Goal: Information Seeking & Learning: Get advice/opinions

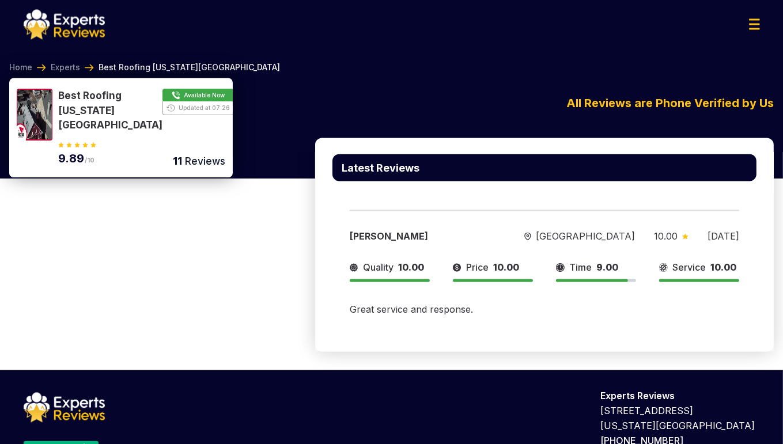
scroll to position [2016, 0]
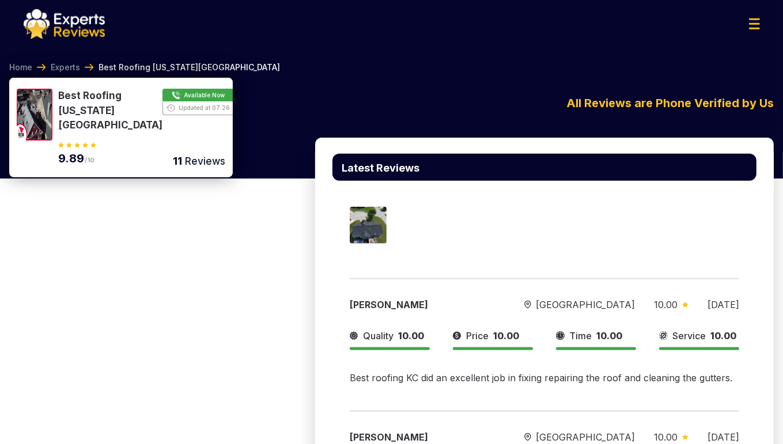
scroll to position [748, 0]
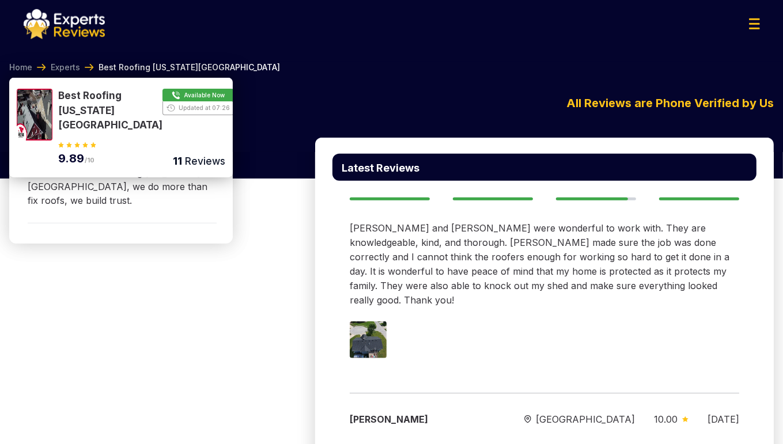
click at [726, 329] on div "[PERSON_NAME][GEOGRAPHIC_DATA] 10.00 [DATE] Quality 10.00 Price 10.00 Time 9.00…" at bounding box center [545, 251] width 424 height 265
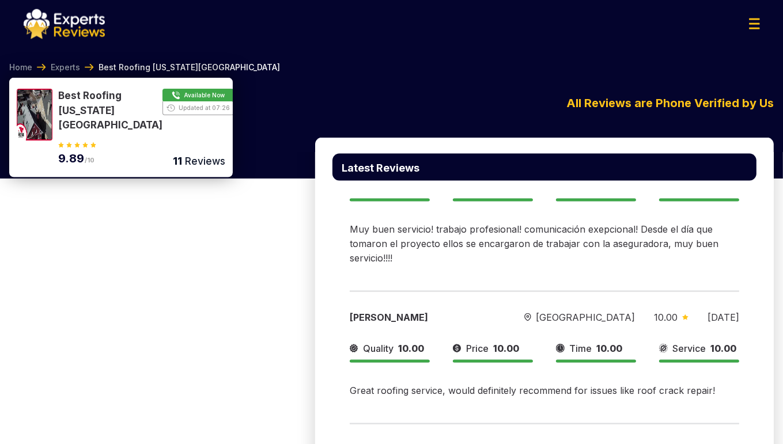
scroll to position [1209, 0]
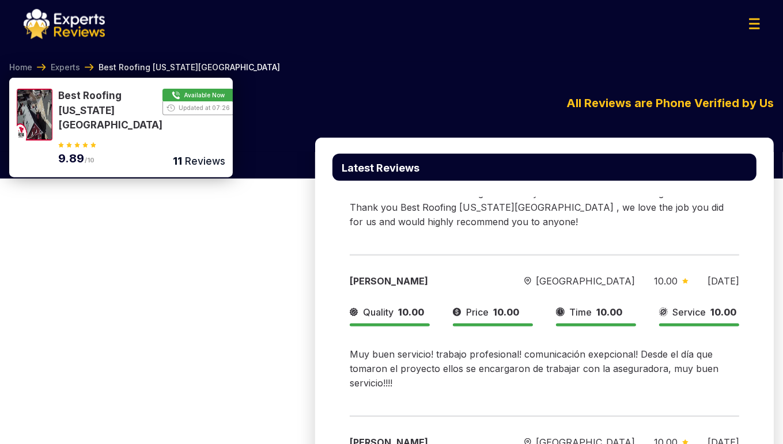
click at [708, 177] on div "Latest Reviews" at bounding box center [544, 167] width 459 height 59
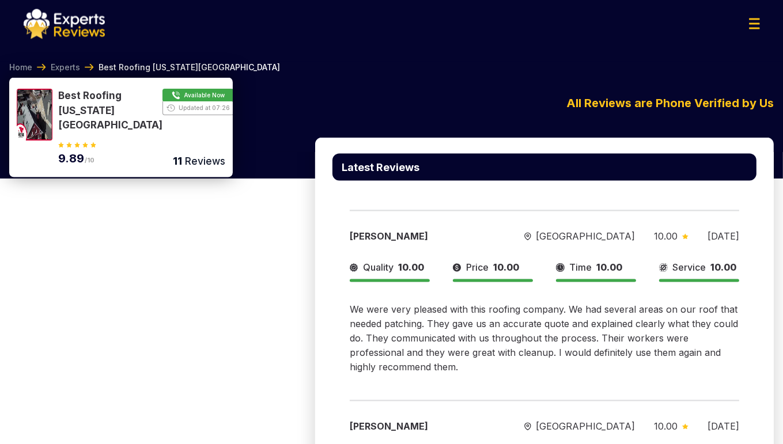
scroll to position [1843, 0]
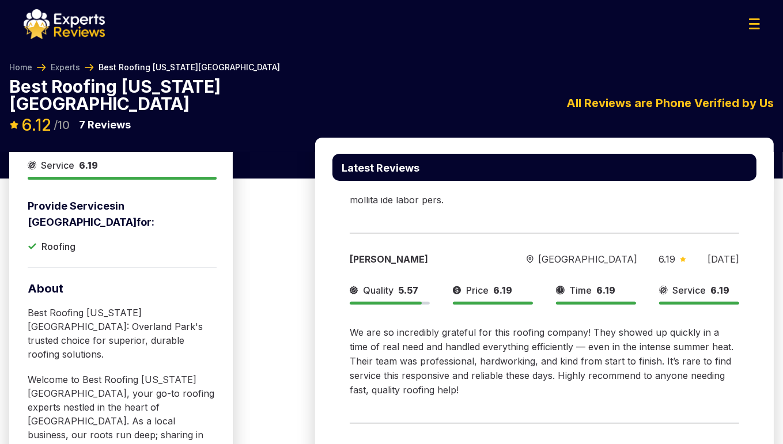
scroll to position [461, 0]
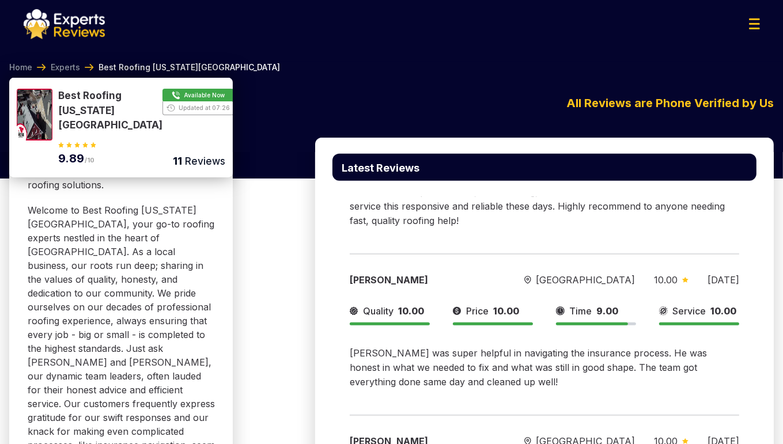
drag, startPoint x: 129, startPoint y: 69, endPoint x: 122, endPoint y: 69, distance: 6.9
click at [129, 69] on span "Best Roofing [US_STATE][GEOGRAPHIC_DATA]" at bounding box center [190, 68] width 182 height 12
click at [79, 69] on link "Experts" at bounding box center [65, 68] width 29 height 12
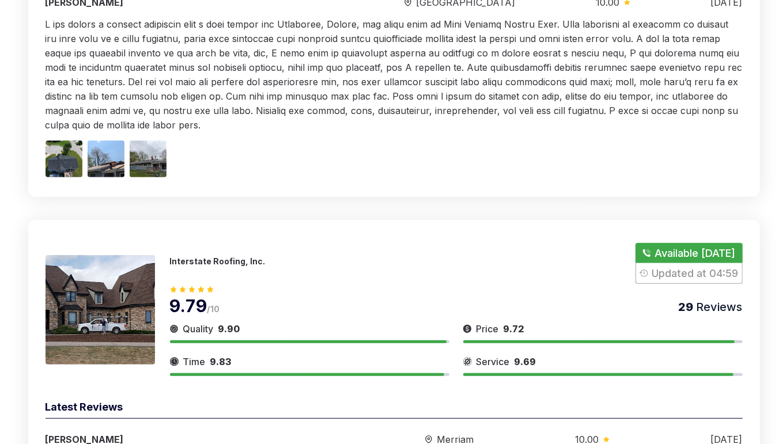
scroll to position [346, 0]
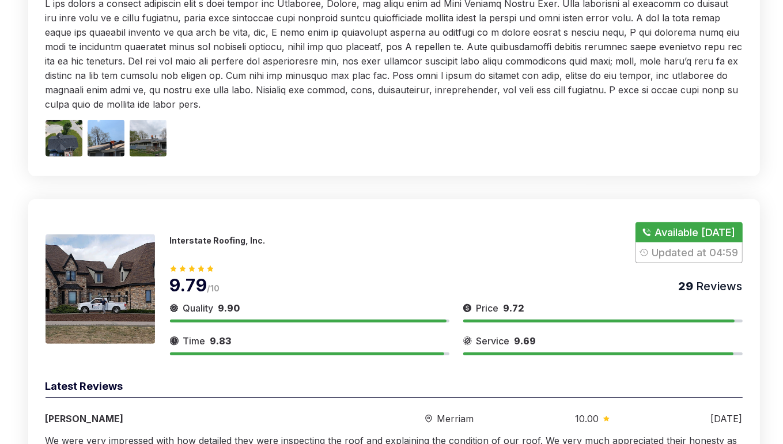
click at [192, 237] on p "Interstate Roofing, Inc." at bounding box center [218, 241] width 96 height 10
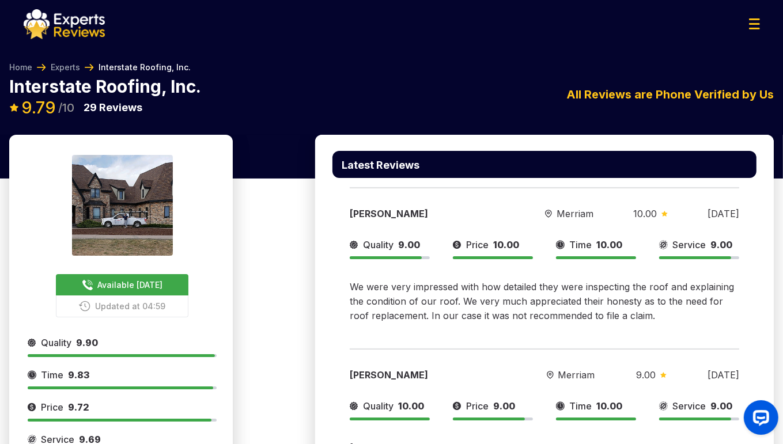
click at [672, 128] on div "Interstate Roofing, Inc. Available Today Updated at 04:59 9.79 /10 29 Reviews I…" at bounding box center [391, 106] width 765 height 57
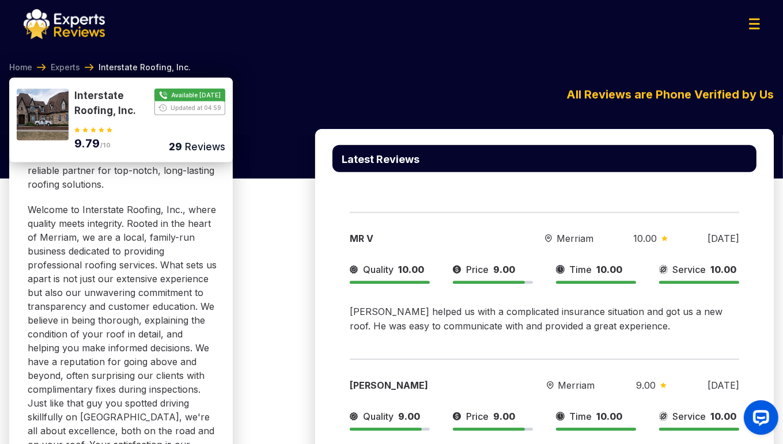
scroll to position [634, 0]
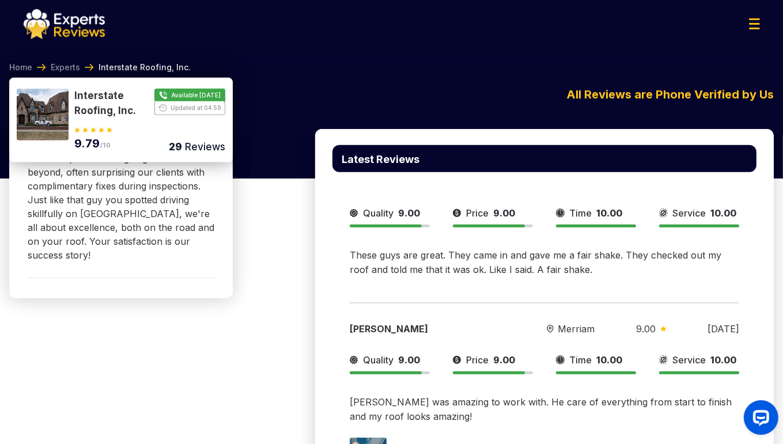
click at [676, 170] on div "Latest Reviews" at bounding box center [545, 158] width 424 height 27
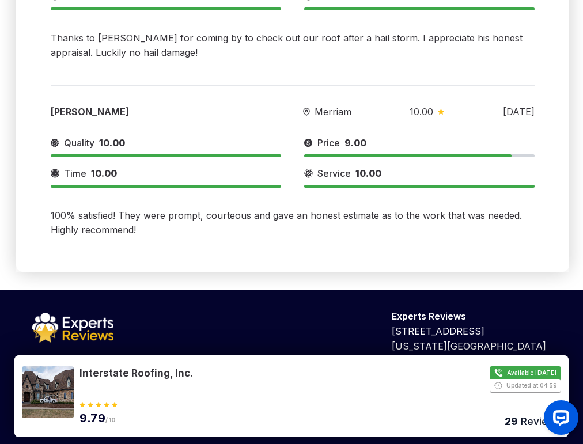
scroll to position [6926, 0]
click at [473, 399] on div "Copyright © 2025 Experts Reviews All Rights Reserved. Terms & Conditions Privac…" at bounding box center [291, 412] width 537 height 28
click at [46, 375] on text "Trustpilot" at bounding box center [55, 370] width 39 height 9
drag, startPoint x: 4, startPoint y: 245, endPoint x: 76, endPoint y: 244, distance: 71.5
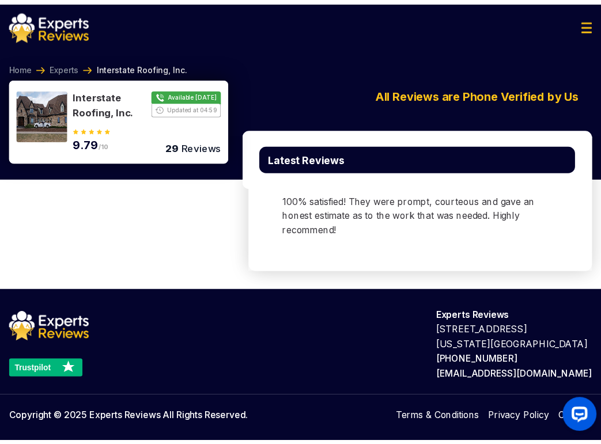
scroll to position [6654, 0]
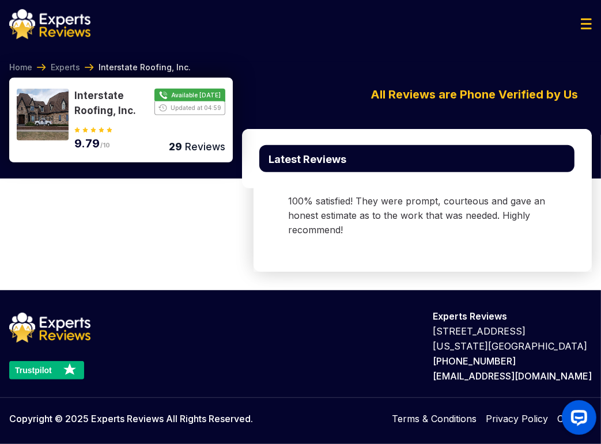
click at [489, 254] on div "Kristen Musenger Merriam 10.00 04/06/2024 Quality 10.00 Price 9.00 Time 10.00 S…" at bounding box center [423, 158] width 304 height 192
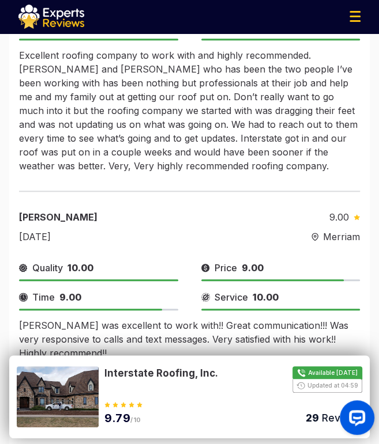
scroll to position [6383, 0]
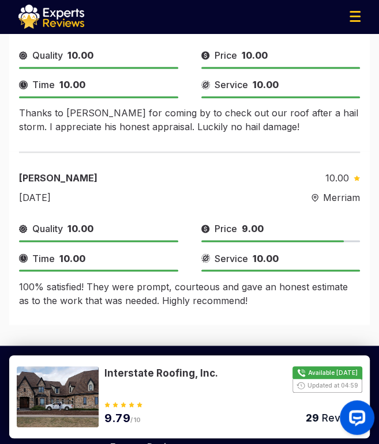
drag, startPoint x: 207, startPoint y: 368, endPoint x: 205, endPoint y: 256, distance: 111.3
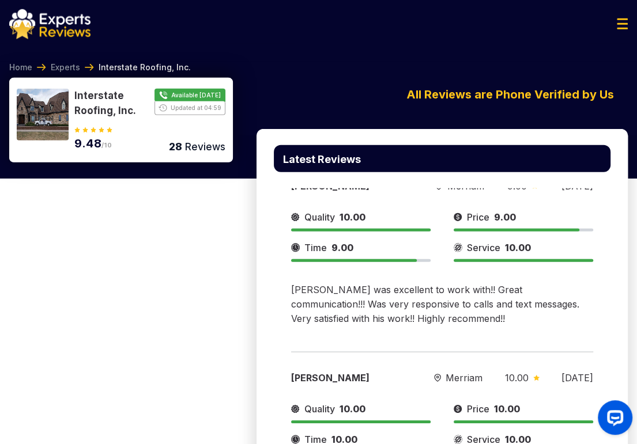
scroll to position [6077, 0]
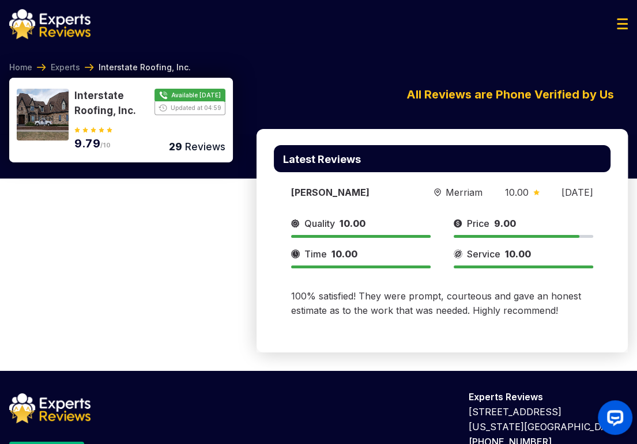
click at [537, 371] on div "Trustpilot Experts Reviews 405 Lexington Avenue New York, NY 10174 877-395-6615…" at bounding box center [318, 448] width 637 height 154
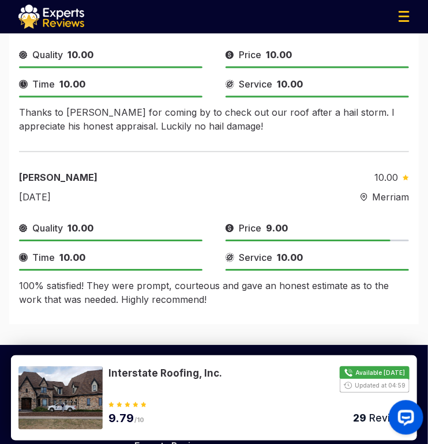
scroll to position [6189, 0]
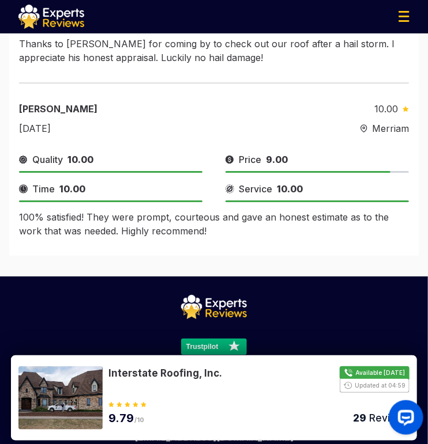
click at [295, 295] on div "Trustpilot Experts Reviews 405 Lexington Avenue New York, NY 10174 877-395-6615…" at bounding box center [214, 370] width 354 height 150
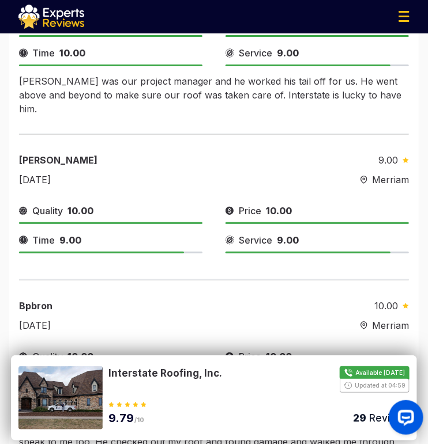
scroll to position [4114, 0]
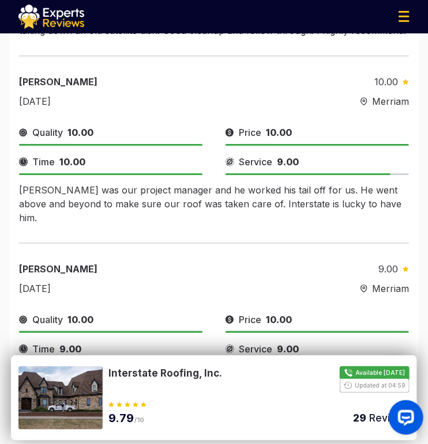
click at [326, 342] on div "Service 9.00" at bounding box center [316, 349] width 183 height 14
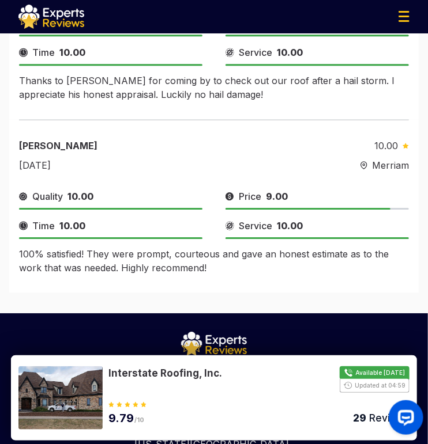
scroll to position [6189, 0]
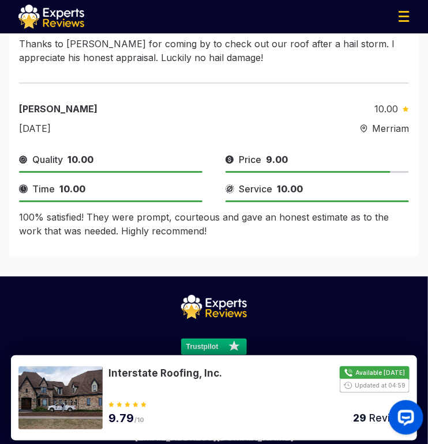
drag, startPoint x: 311, startPoint y: 374, endPoint x: 108, endPoint y: 367, distance: 203.0
click at [108, 367] on button "Show Number" at bounding box center [258, 380] width 301 height 27
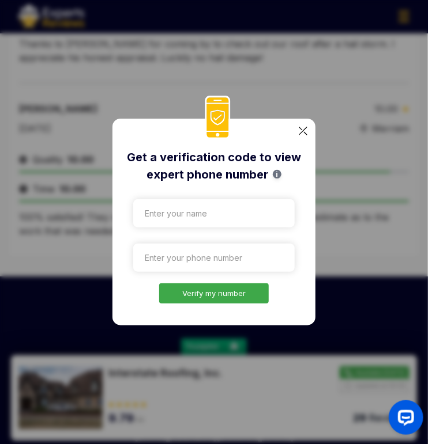
click at [313, 132] on div "Get a verification code to view expert phone number i Verify my number" at bounding box center [213, 222] width 203 height 207
click at [308, 129] on div "Get a verification code to view expert phone number i Verify my number" at bounding box center [213, 222] width 203 height 207
click at [297, 132] on div "Get a verification code to view expert phone number i Verify my number" at bounding box center [213, 222] width 203 height 207
click at [302, 131] on img at bounding box center [303, 131] width 9 height 9
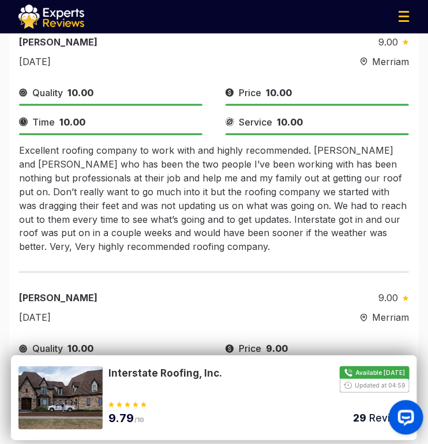
scroll to position [5613, 0]
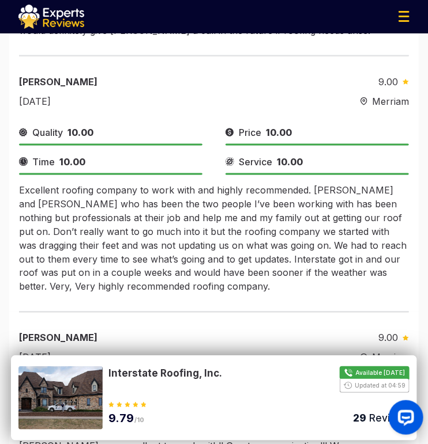
click at [402, 382] on div "Price 9.00" at bounding box center [316, 389] width 183 height 14
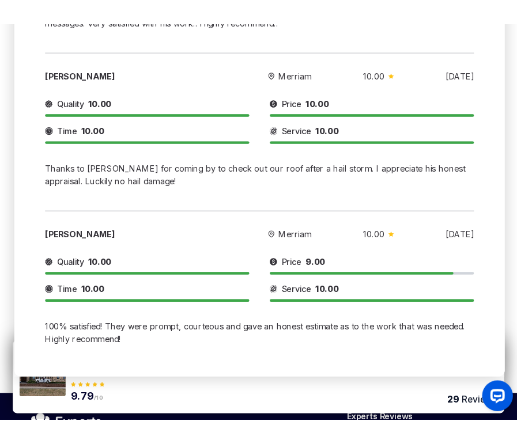
scroll to position [6197, 0]
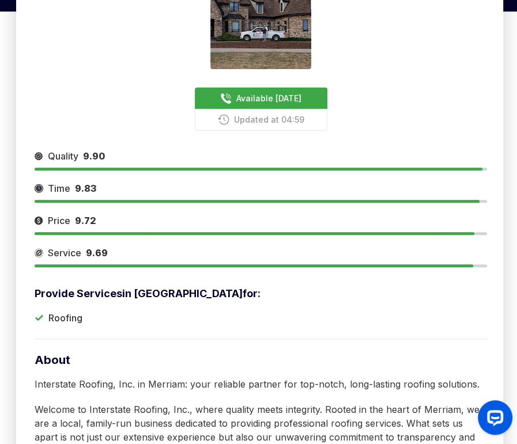
scroll to position [0, 0]
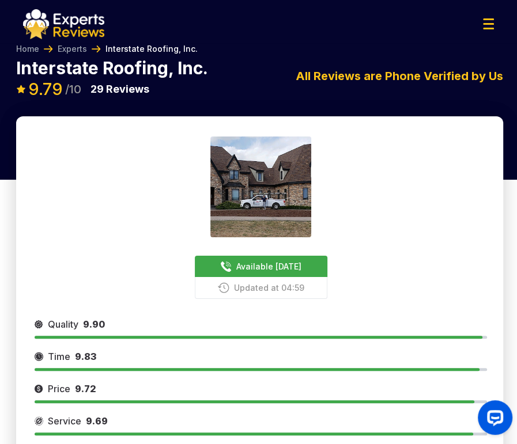
click at [62, 17] on img at bounding box center [63, 24] width 81 height 30
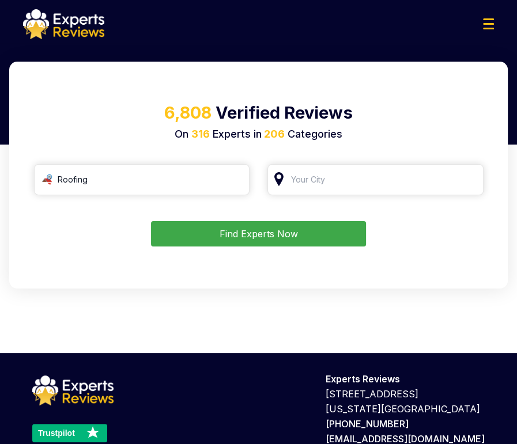
scroll to position [85, 0]
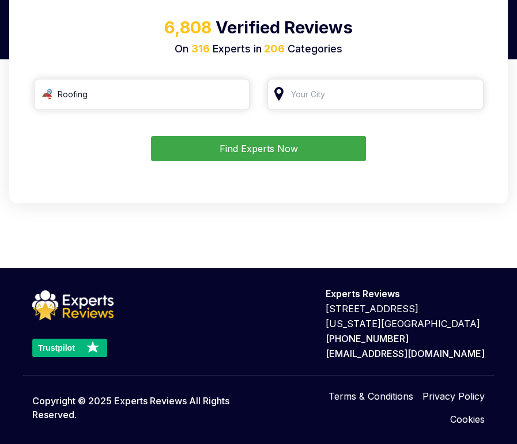
click at [412, 363] on div "Trustpilot Experts Reviews 405 Lexington Avenue New York, NY 10174 877-395-6615…" at bounding box center [258, 356] width 517 height 177
